Goal: Check status: Check status

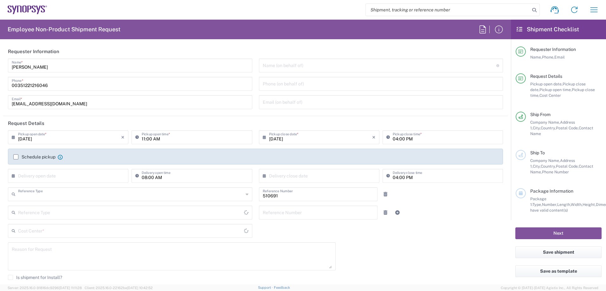
type input "Department"
type input "Delivered at Place"
type input "PT90, SG, MSIP2, R&D 510691"
type input "[GEOGRAPHIC_DATA]"
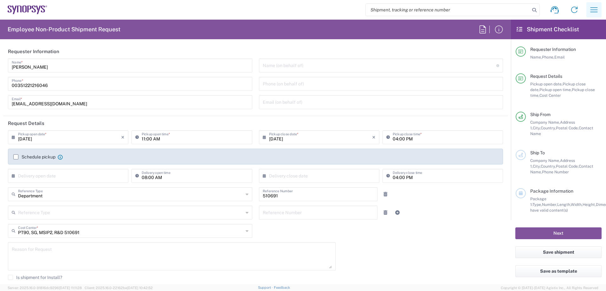
click at [591, 6] on icon "button" at bounding box center [594, 10] width 10 height 10
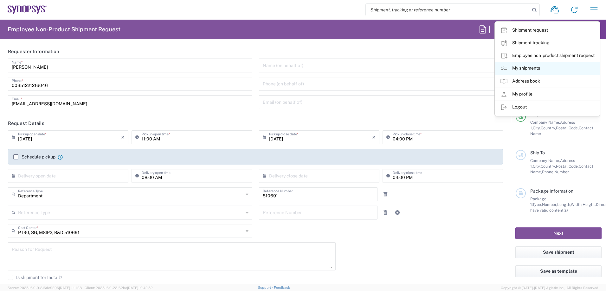
type input "Porto PT02"
click at [535, 68] on link "My shipments" at bounding box center [547, 68] width 105 height 13
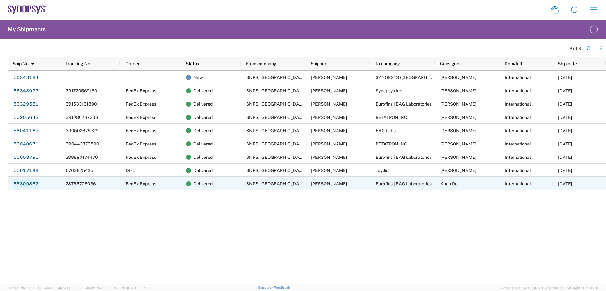
click at [27, 184] on link "55309852" at bounding box center [26, 184] width 26 height 10
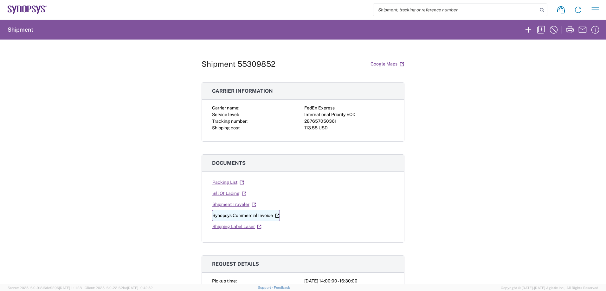
click at [244, 217] on link "Synopsys Commercial Invoice" at bounding box center [246, 215] width 68 height 11
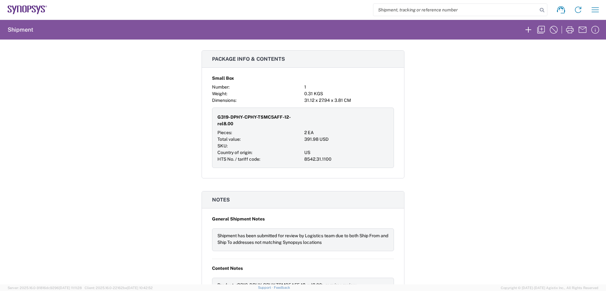
scroll to position [490, 0]
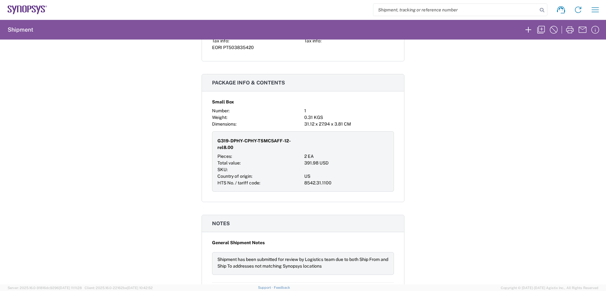
click at [324, 180] on div "8542.31.1100" at bounding box center [346, 183] width 84 height 7
copy div "8542.31.1100"
